Goal: Information Seeking & Learning: Learn about a topic

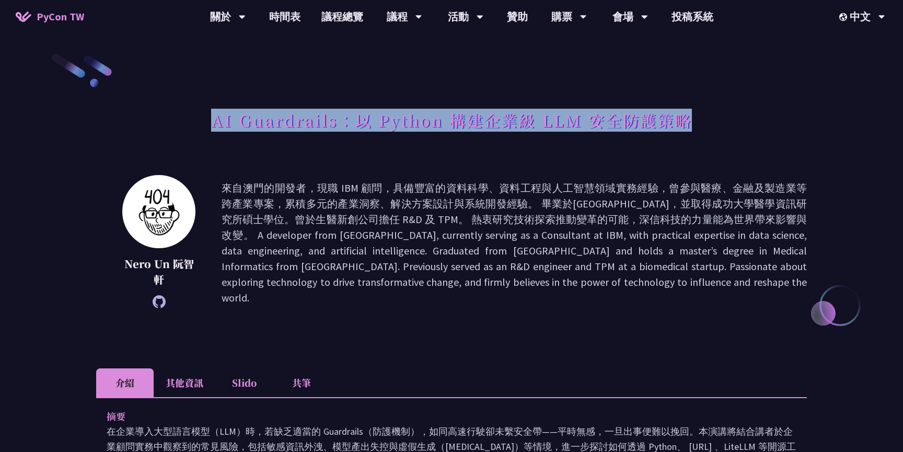
drag, startPoint x: 209, startPoint y: 115, endPoint x: 727, endPoint y: 135, distance: 518.8
click at [727, 135] on div "AI Guardrails：以 Python 構建企業級 LLM 安全防護策略" at bounding box center [451, 132] width 711 height 55
copy h1 "AI Guardrails：以 Python 構建企業級 LLM 安全防護策略"
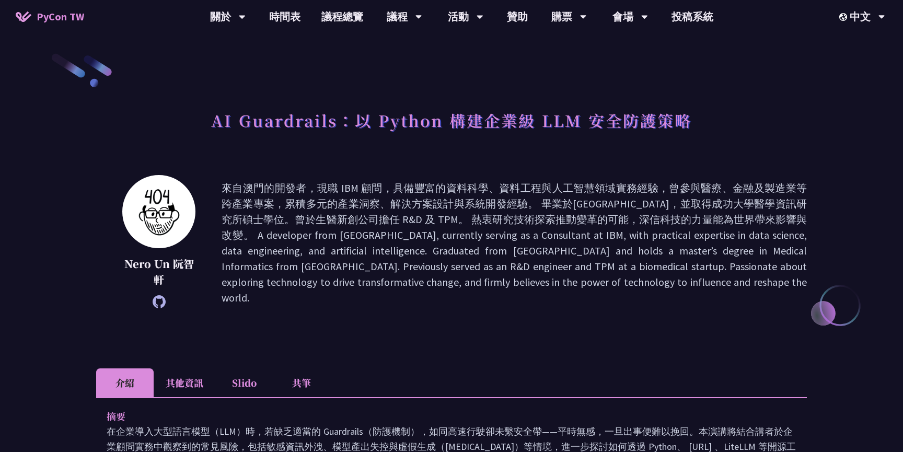
click at [333, 320] on div "Nero Un 阮智軒" at bounding box center [451, 258] width 711 height 167
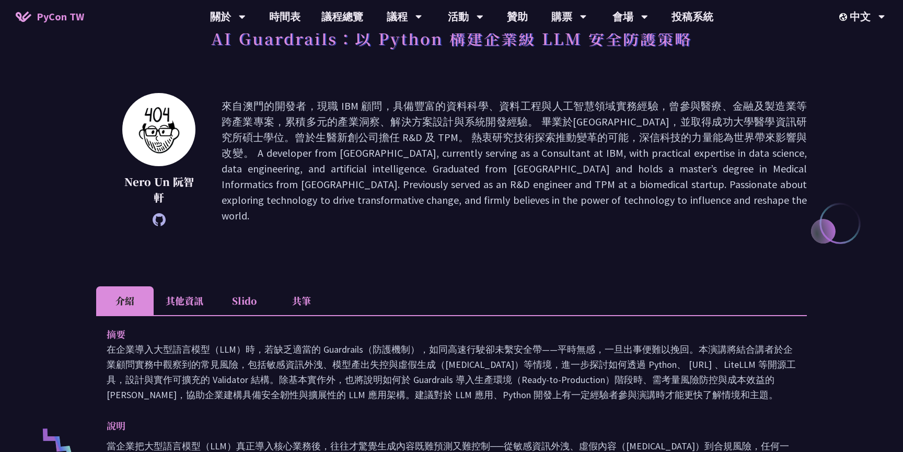
scroll to position [128, 0]
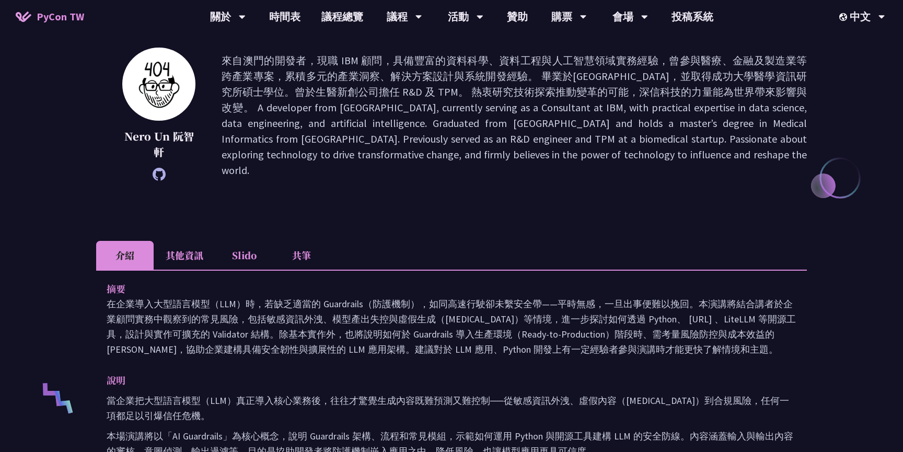
click at [195, 241] on li "其他資訊" at bounding box center [185, 255] width 62 height 29
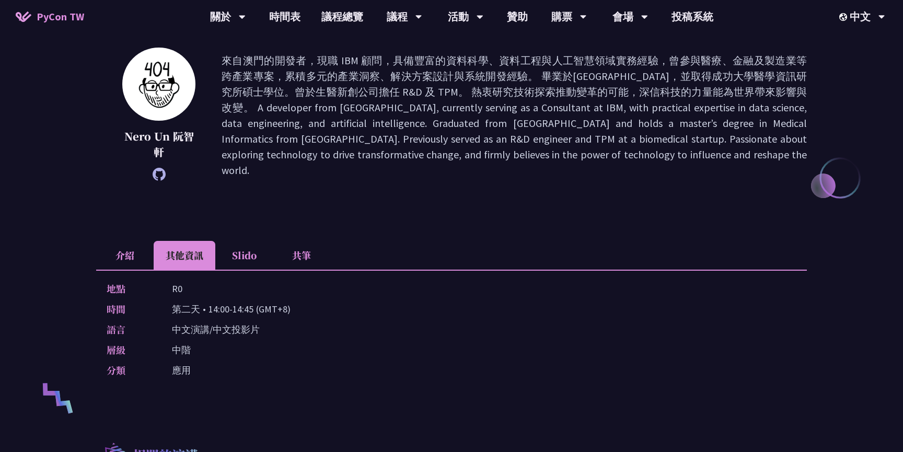
click at [248, 257] on li "Slido" at bounding box center [243, 255] width 57 height 29
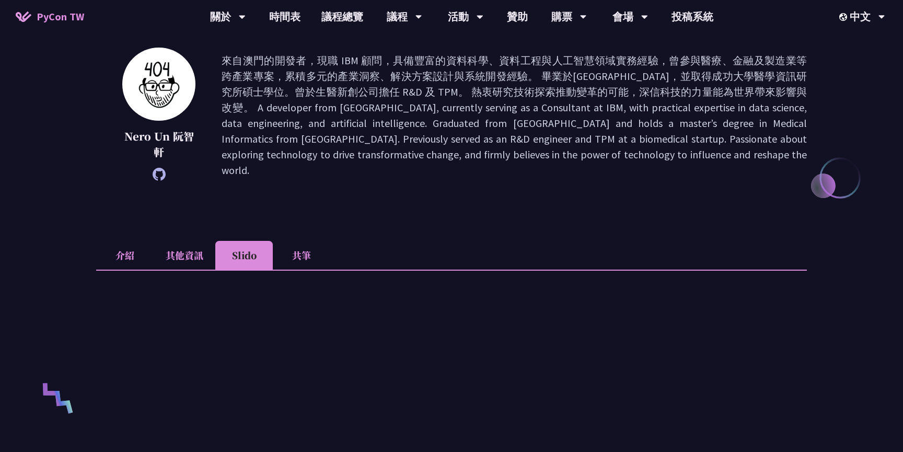
click at [200, 251] on li "其他資訊" at bounding box center [185, 255] width 62 height 29
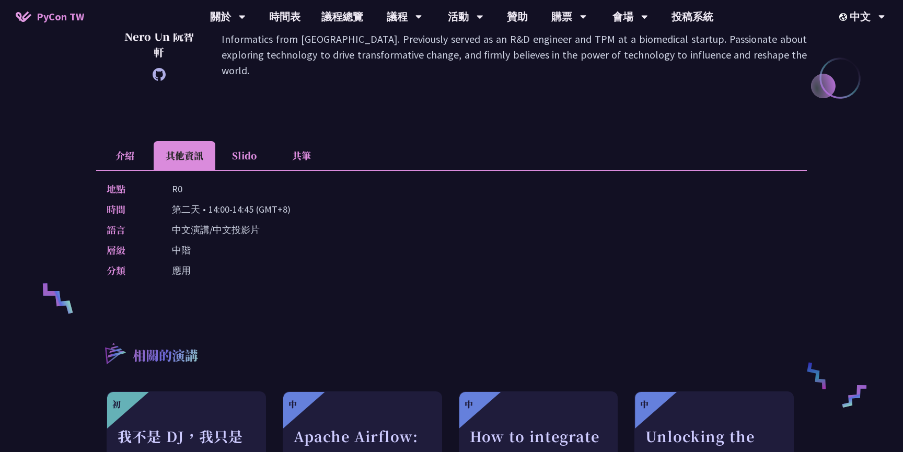
scroll to position [222, 0]
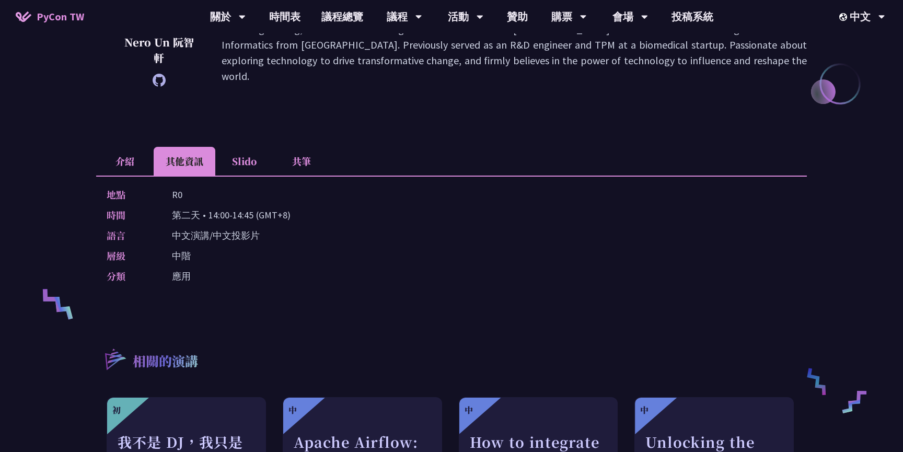
click at [248, 161] on li "Slido" at bounding box center [243, 161] width 57 height 29
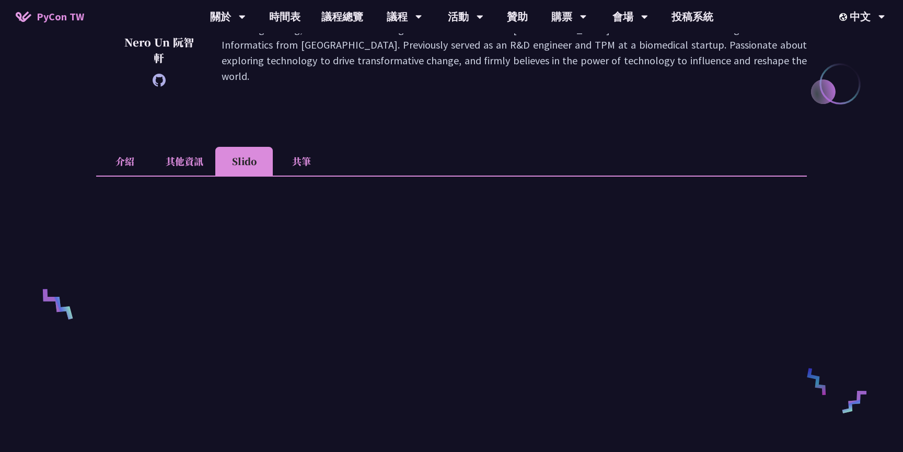
click at [304, 163] on li "共筆" at bounding box center [301, 161] width 57 height 29
click at [268, 157] on li "Slido" at bounding box center [243, 161] width 57 height 29
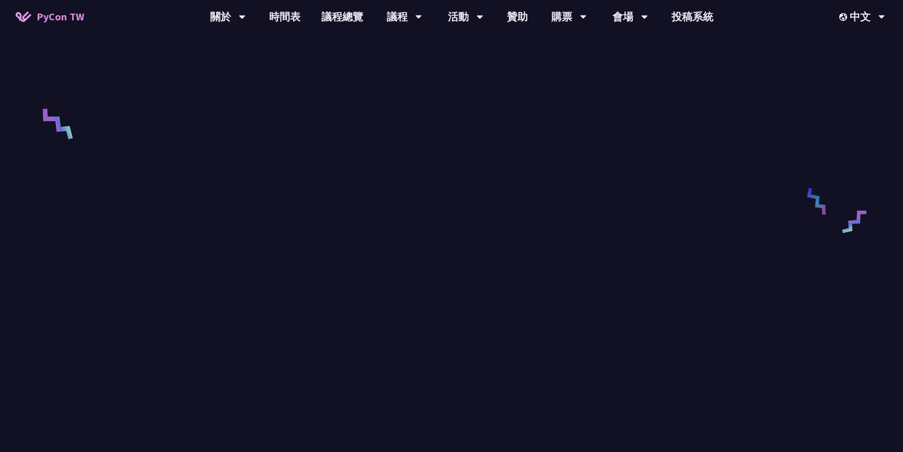
scroll to position [122, 0]
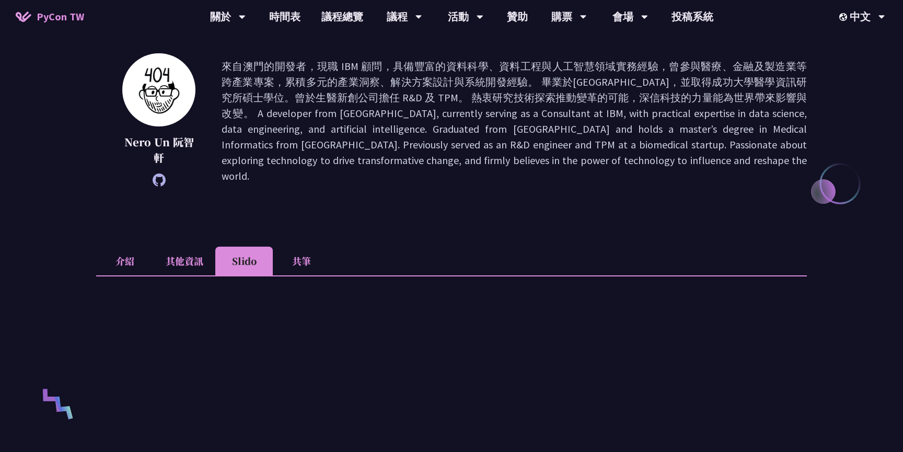
click at [293, 258] on li "共筆" at bounding box center [301, 261] width 57 height 29
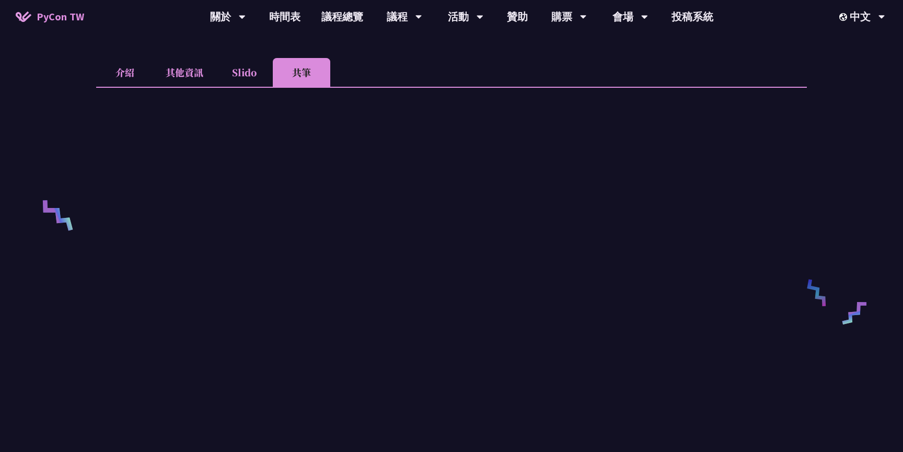
scroll to position [309, 0]
click at [117, 77] on li "介紹" at bounding box center [124, 74] width 57 height 29
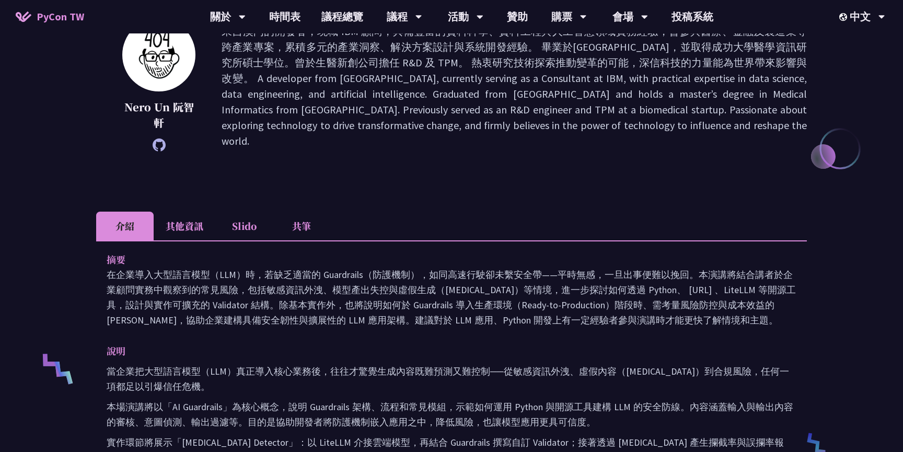
scroll to position [0, 0]
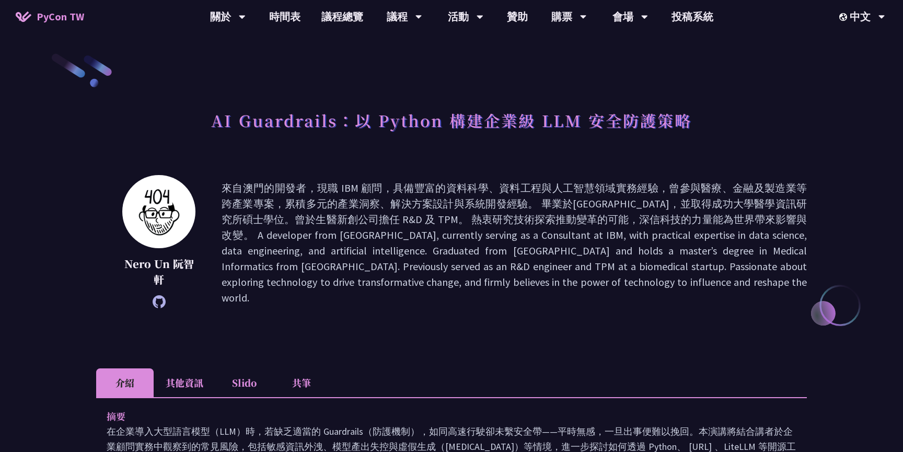
click at [244, 383] on li "Slido" at bounding box center [243, 382] width 57 height 29
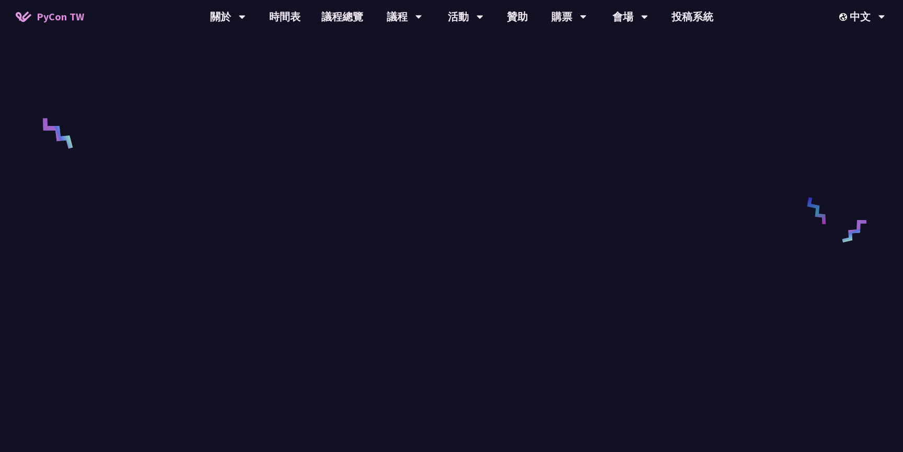
scroll to position [394, 0]
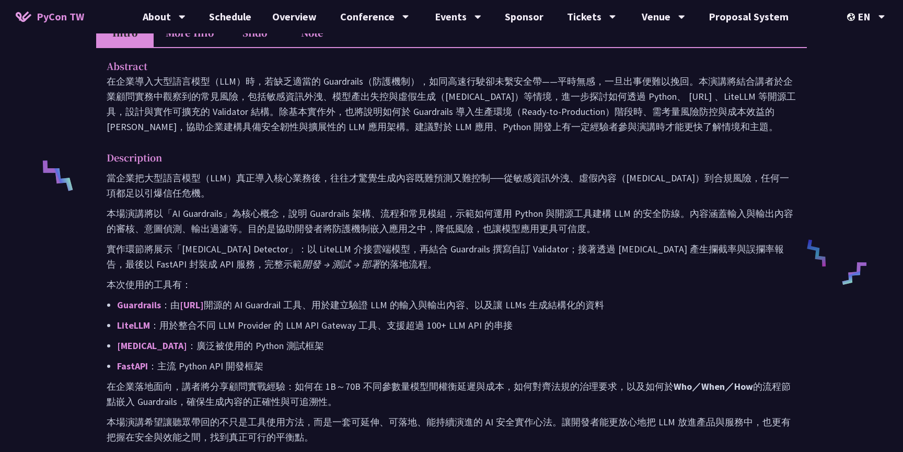
scroll to position [341, 0]
